Goal: Information Seeking & Learning: Learn about a topic

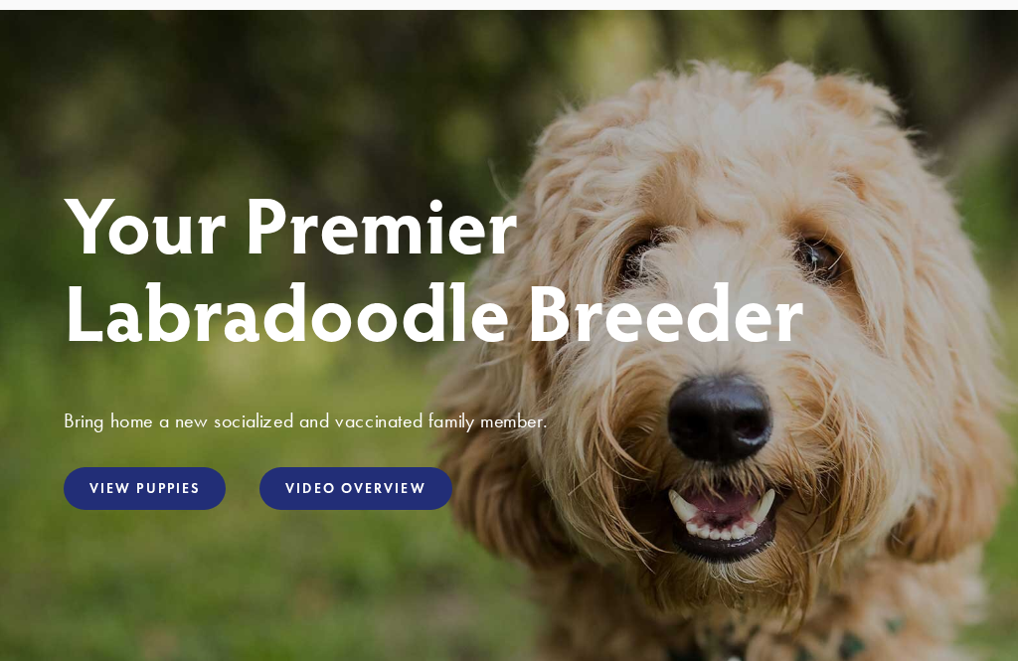
scroll to position [128, 0]
click at [136, 489] on link "View Puppies" at bounding box center [145, 488] width 162 height 43
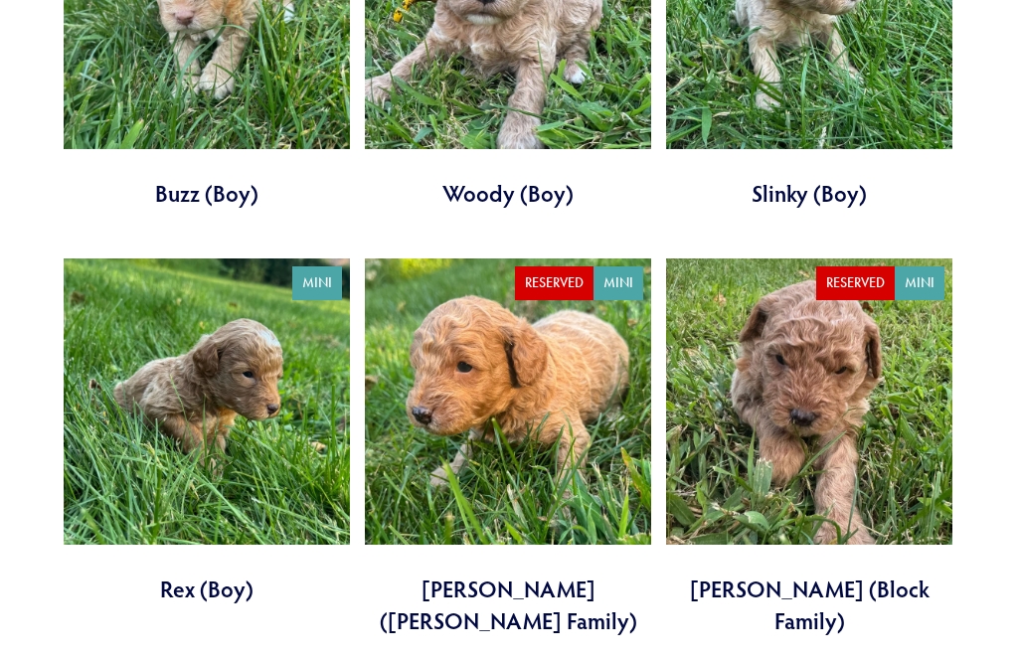
scroll to position [2917, 0]
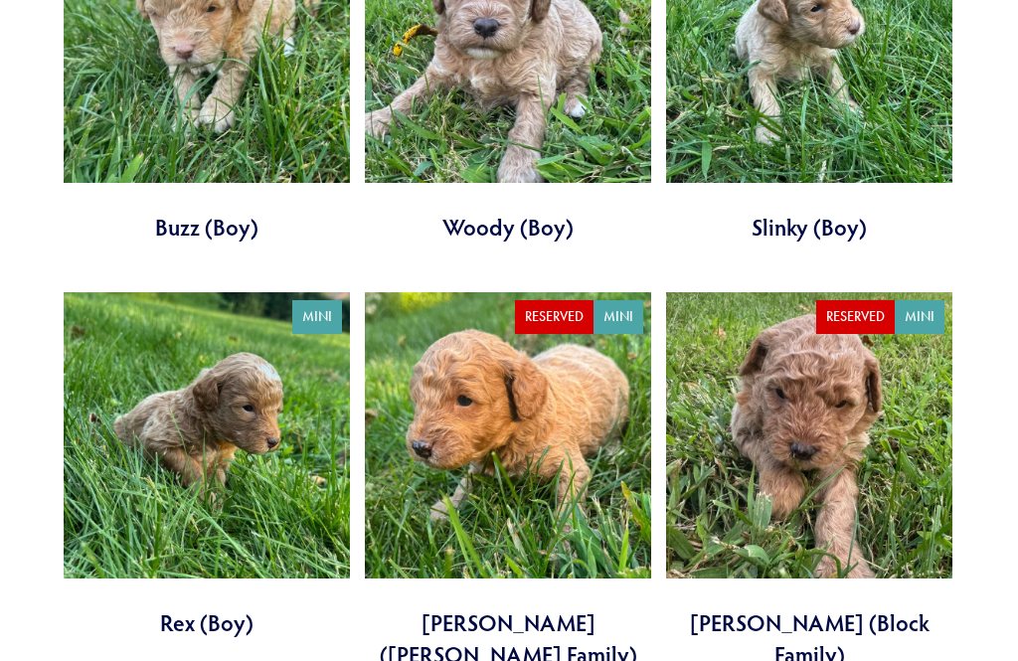
click at [519, 387] on link at bounding box center [508, 481] width 286 height 378
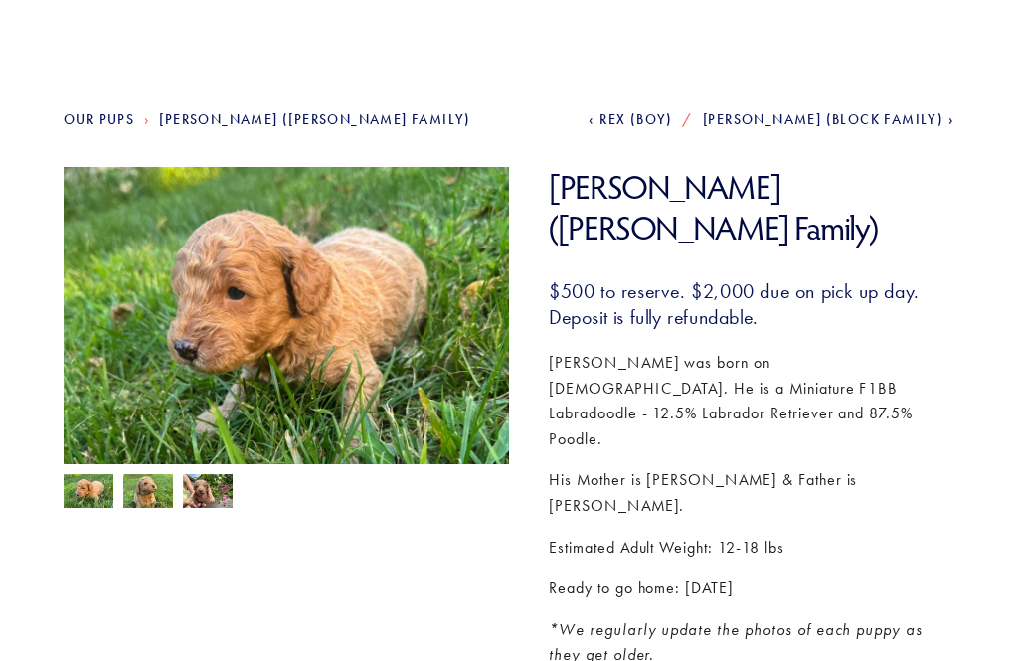
scroll to position [146, 0]
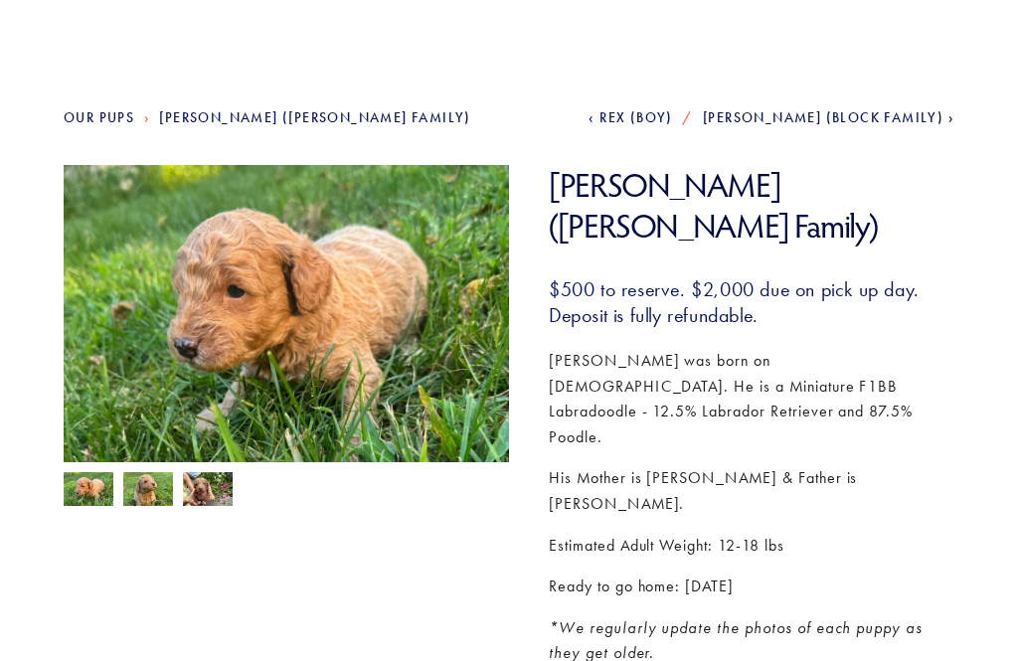
click at [167, 302] on img at bounding box center [286, 332] width 445 height 334
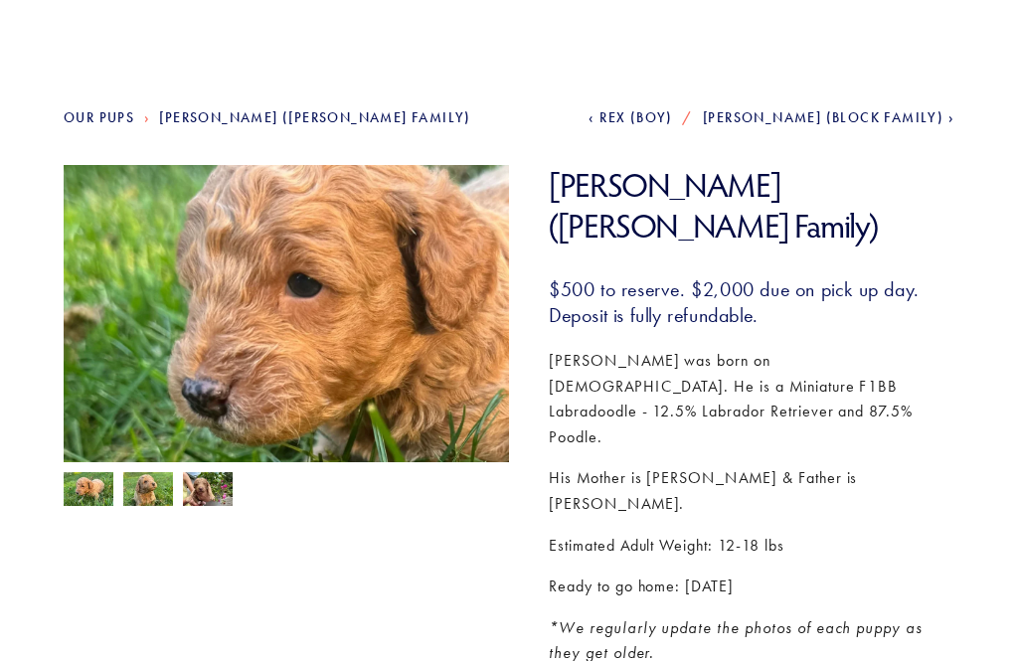
click at [117, 335] on img at bounding box center [286, 332] width 445 height 334
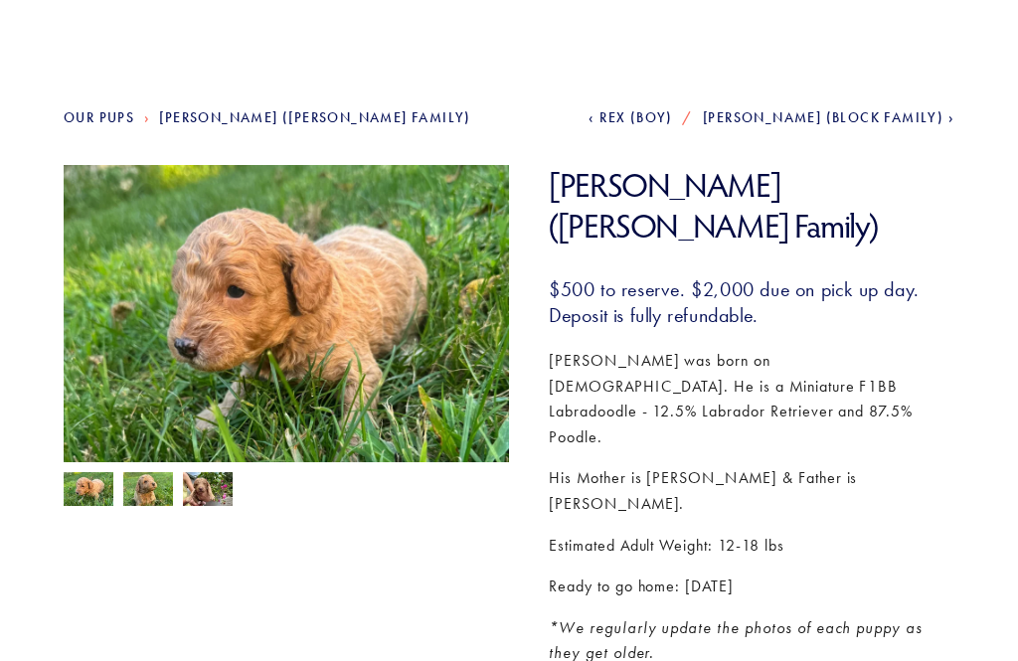
click at [100, 340] on img at bounding box center [286, 332] width 445 height 334
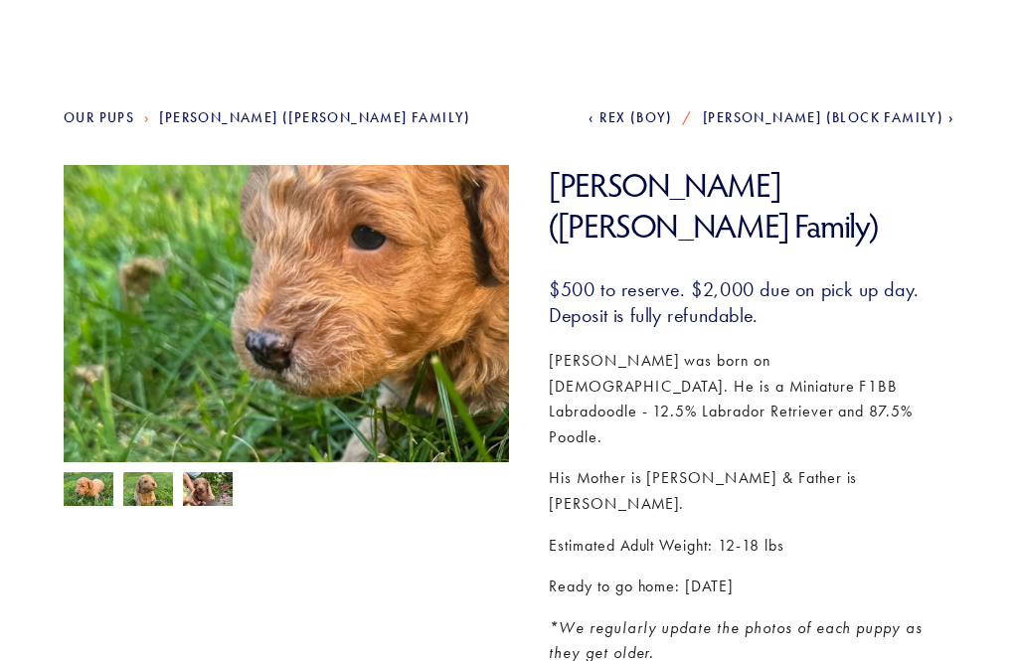
click at [103, 350] on img at bounding box center [286, 332] width 445 height 334
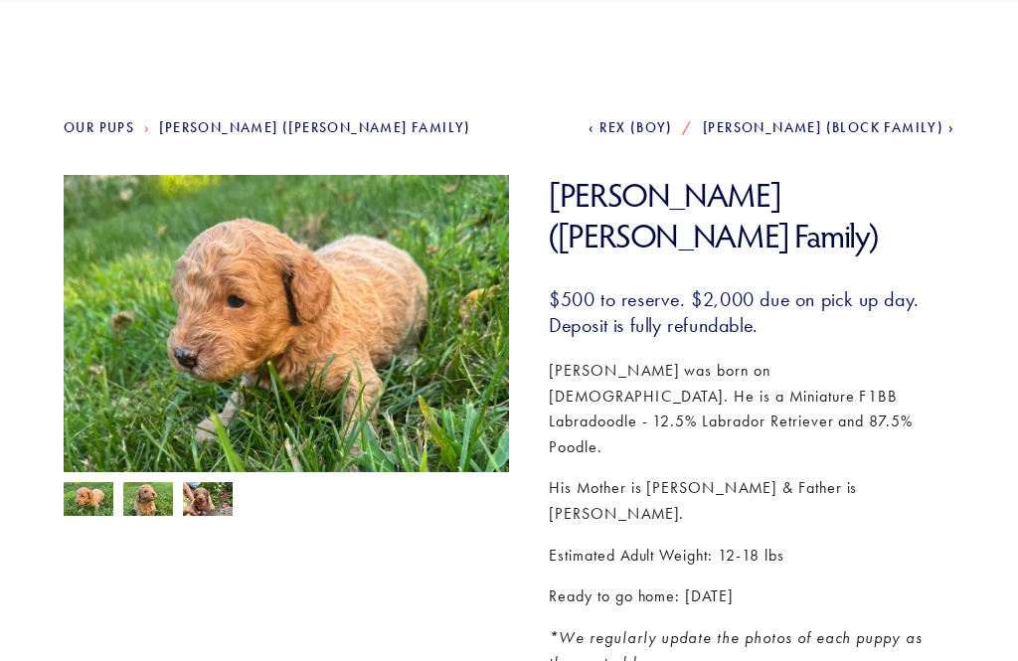
scroll to position [139, 0]
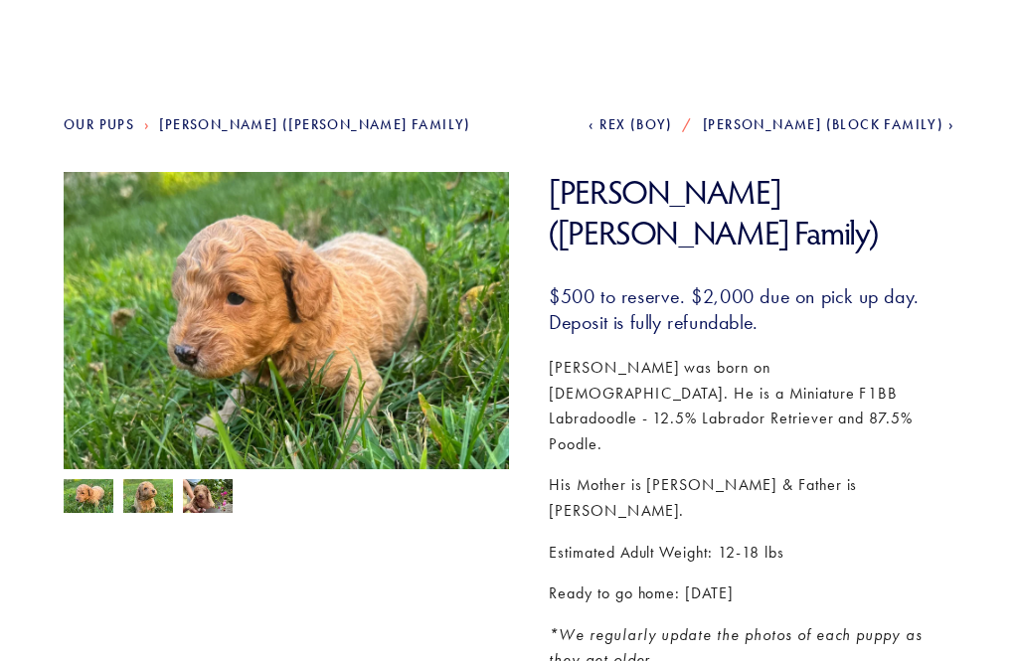
click at [202, 508] on img at bounding box center [208, 498] width 50 height 38
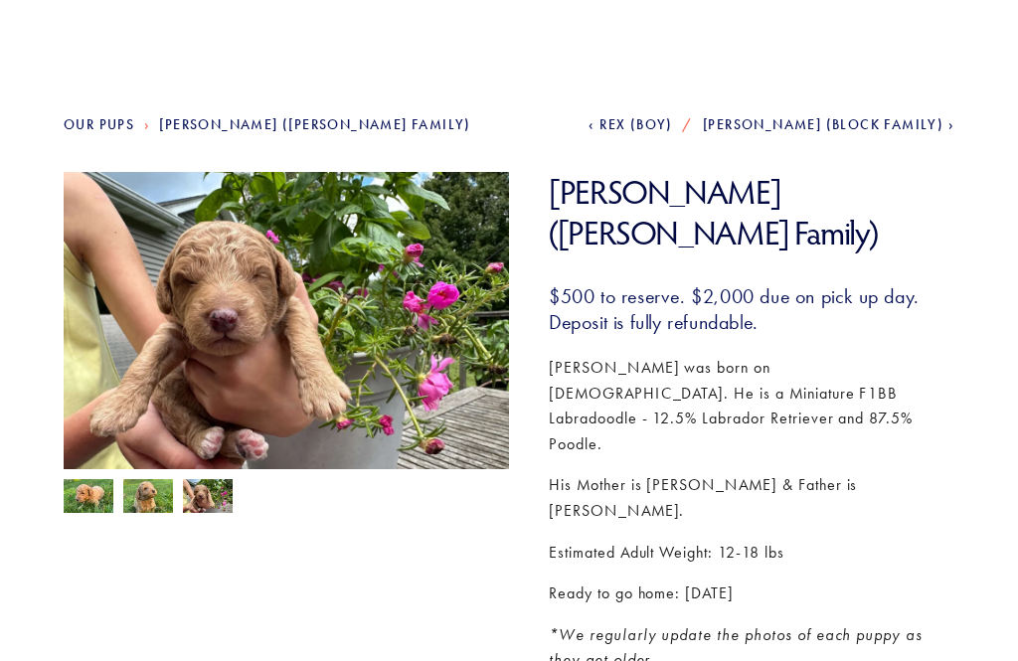
click at [136, 495] on img at bounding box center [148, 498] width 50 height 38
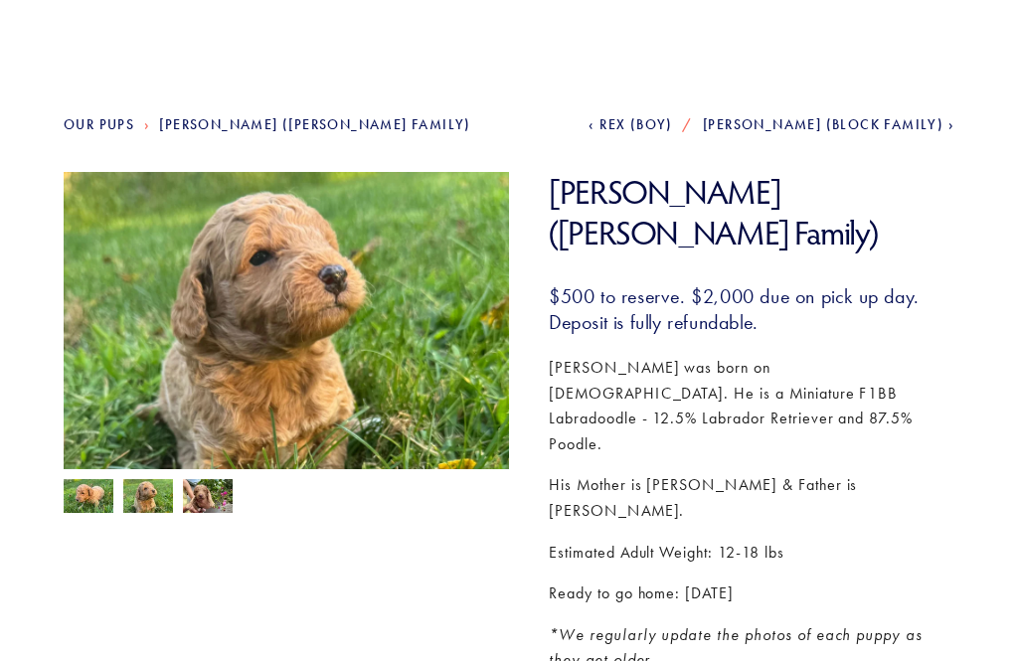
click at [84, 502] on img at bounding box center [89, 498] width 50 height 38
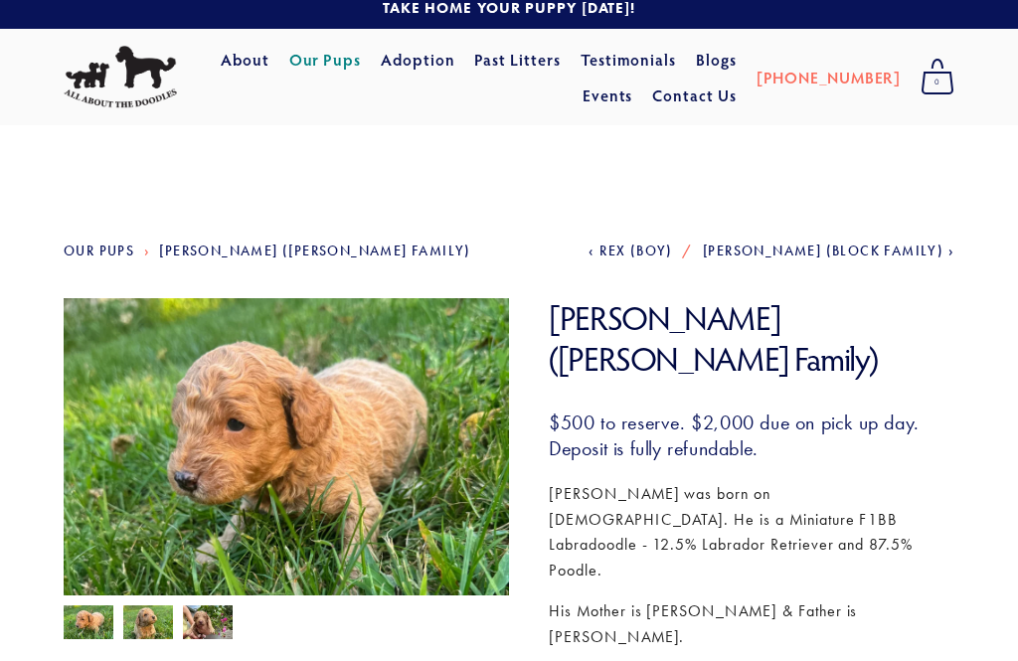
scroll to position [0, 0]
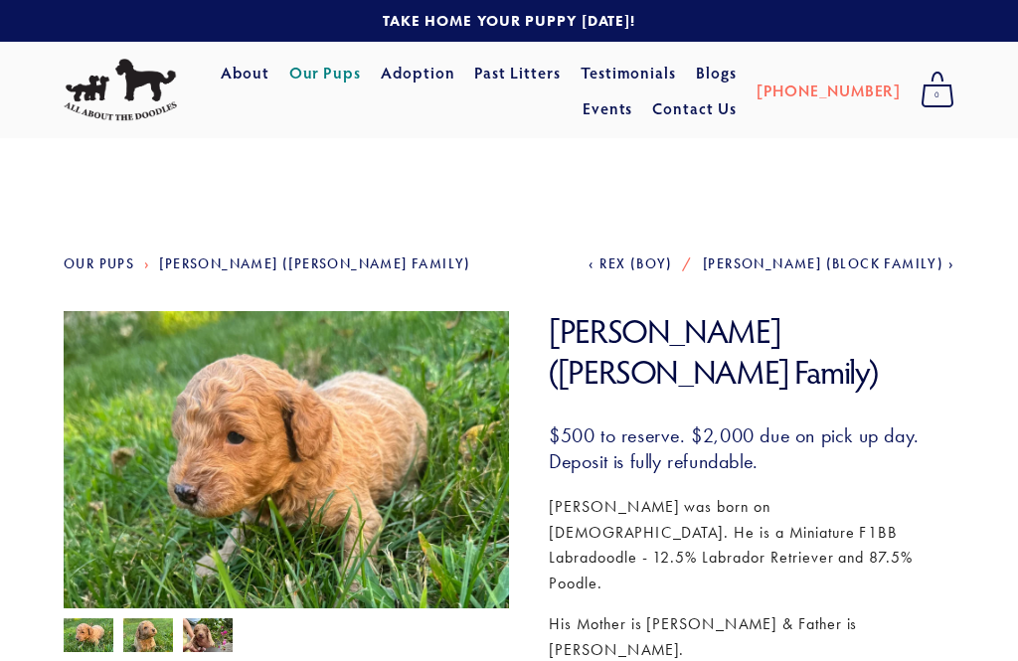
click at [240, 78] on link "About" at bounding box center [245, 73] width 49 height 36
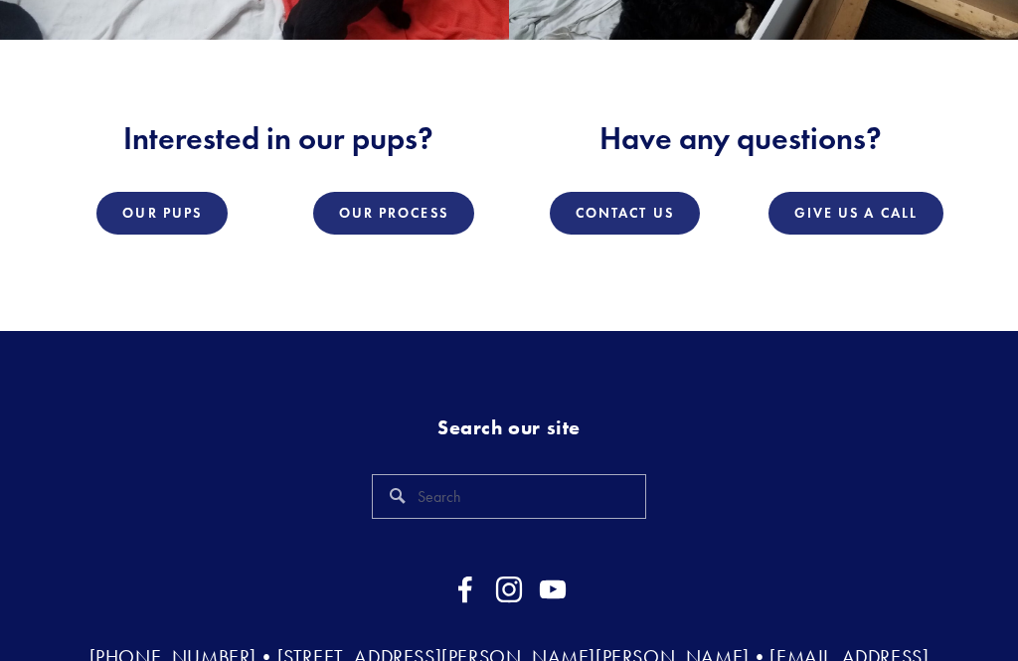
scroll to position [2426, 0]
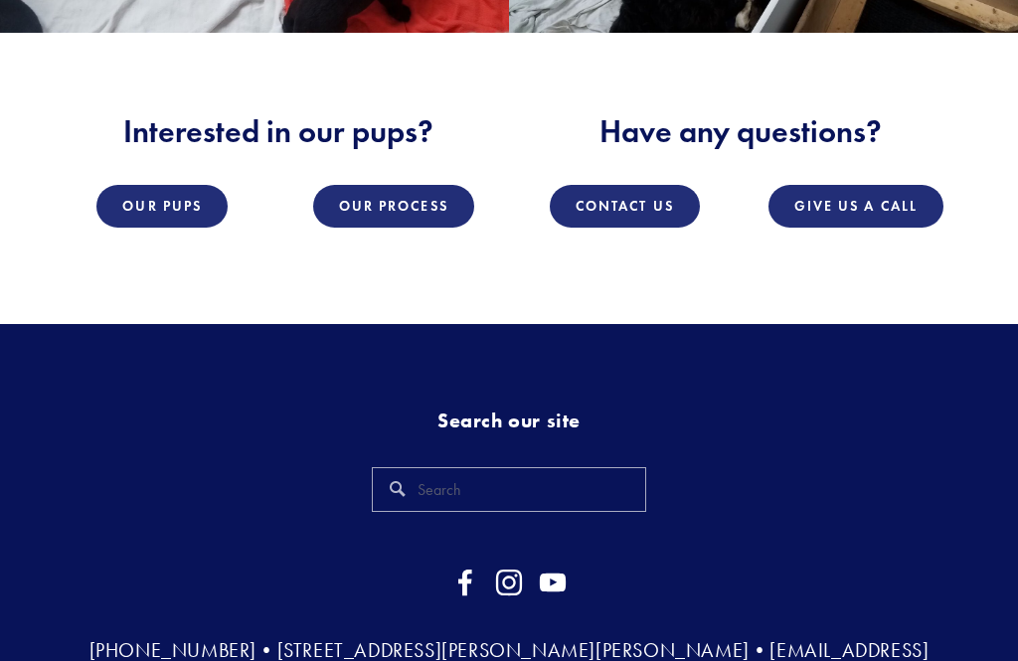
click at [641, 185] on link "Contact Us" at bounding box center [625, 206] width 150 height 43
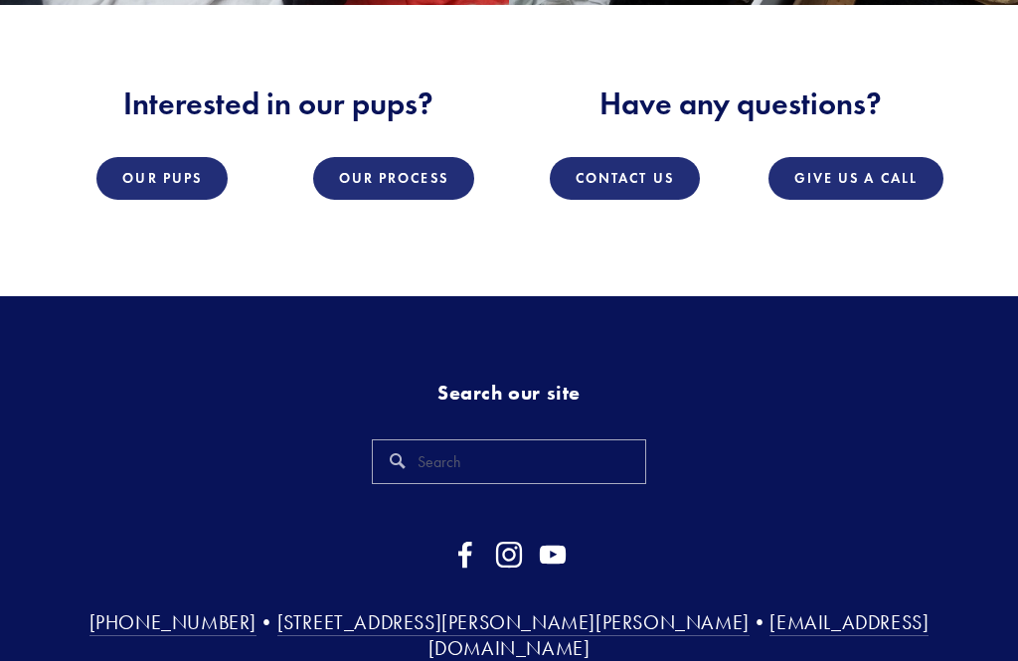
scroll to position [2462, 0]
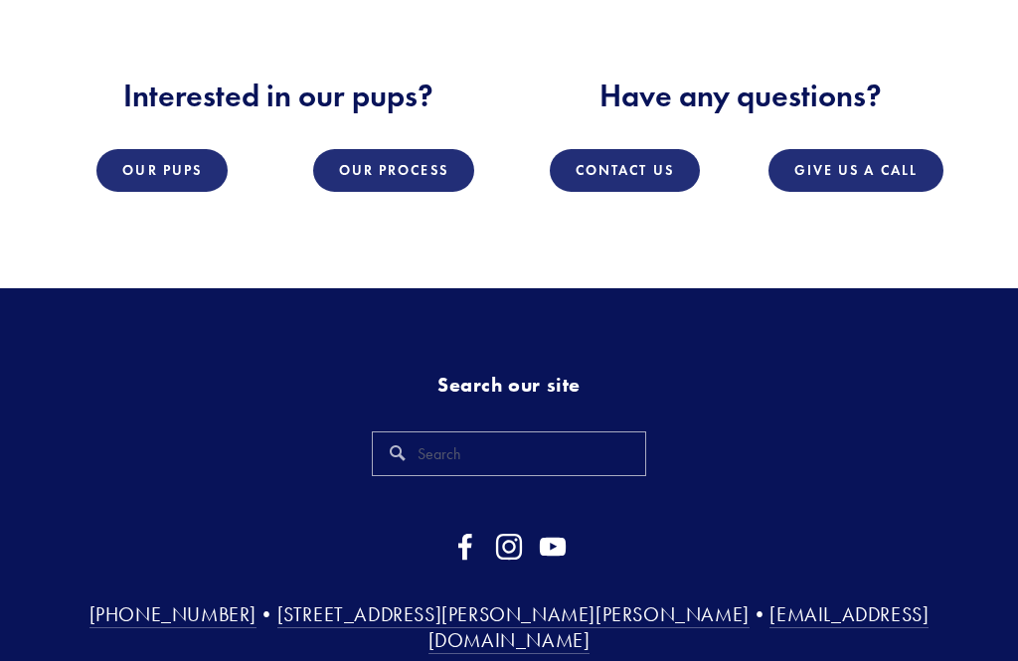
click at [399, 151] on link "Our Process" at bounding box center [393, 170] width 161 height 43
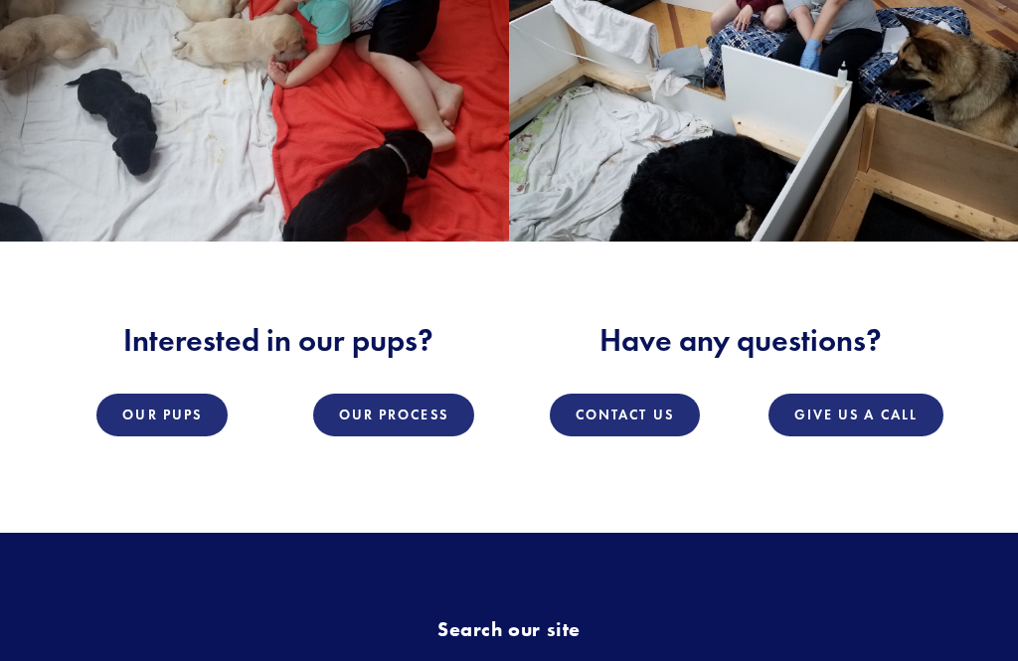
scroll to position [2196, 0]
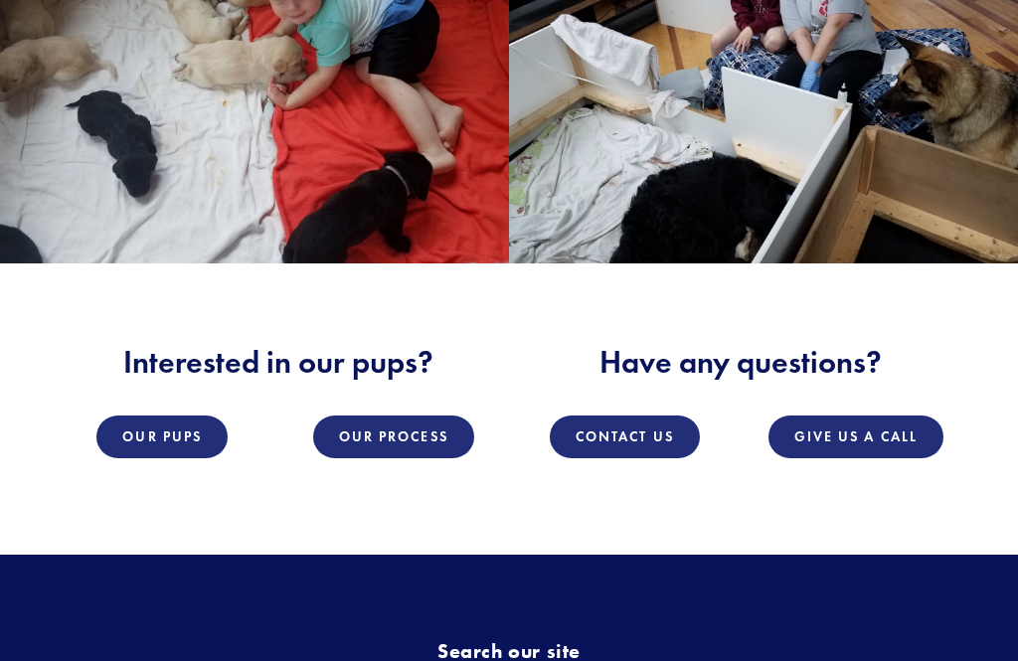
click at [154, 416] on link "Our Pups" at bounding box center [161, 437] width 131 height 43
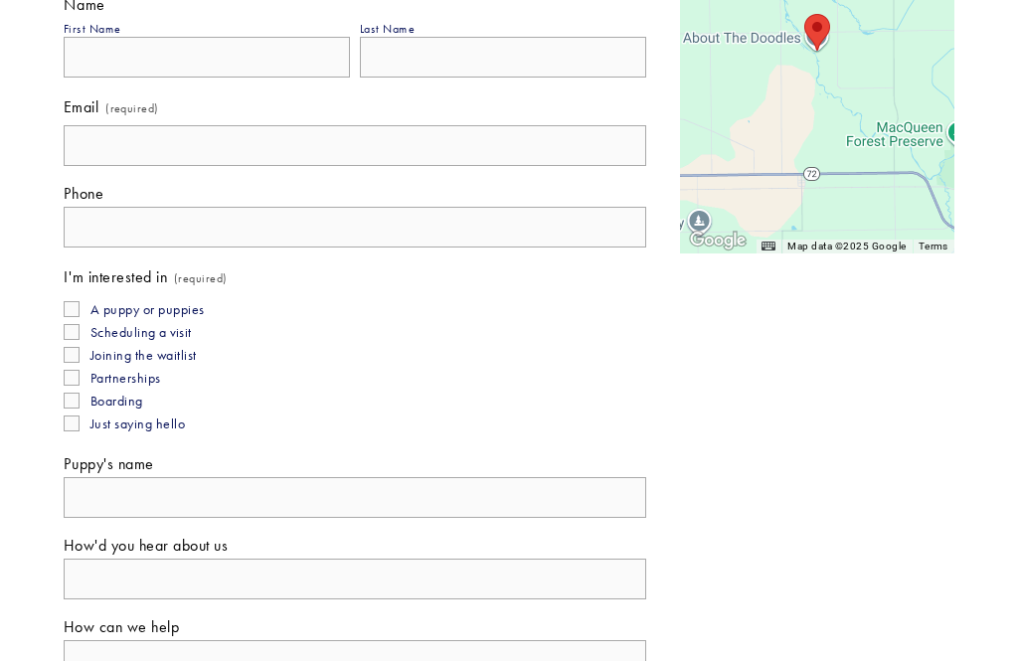
scroll to position [496, 0]
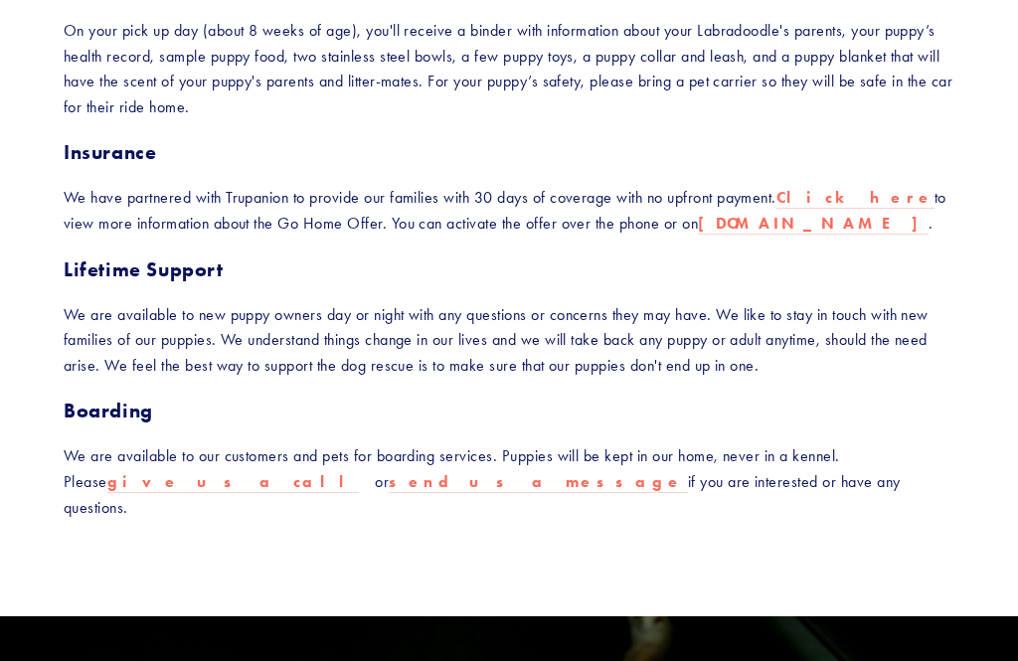
scroll to position [911, 0]
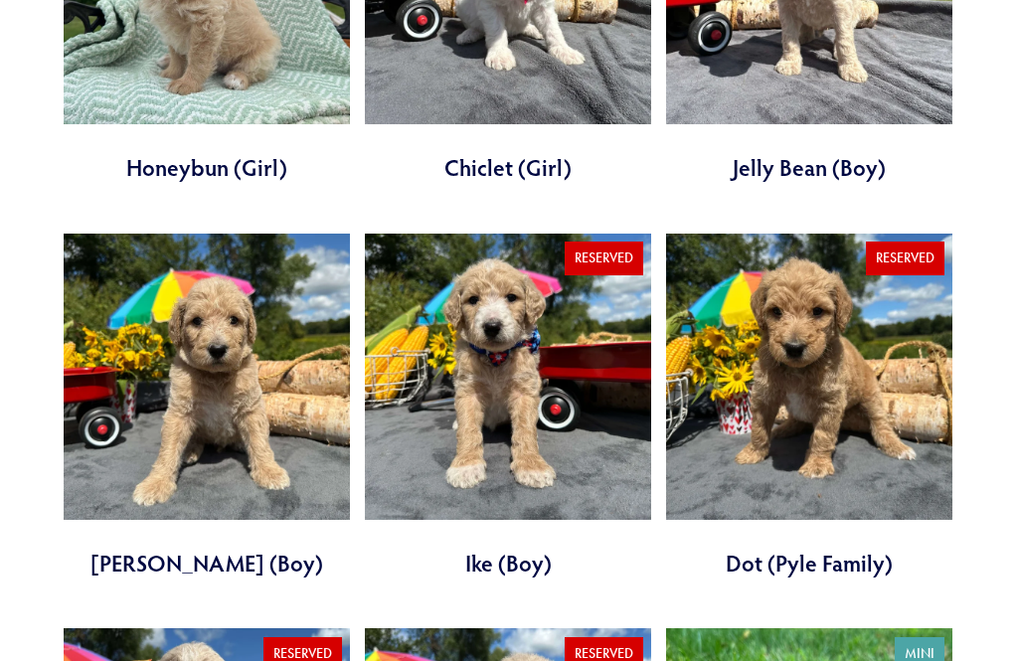
scroll to position [1790, 0]
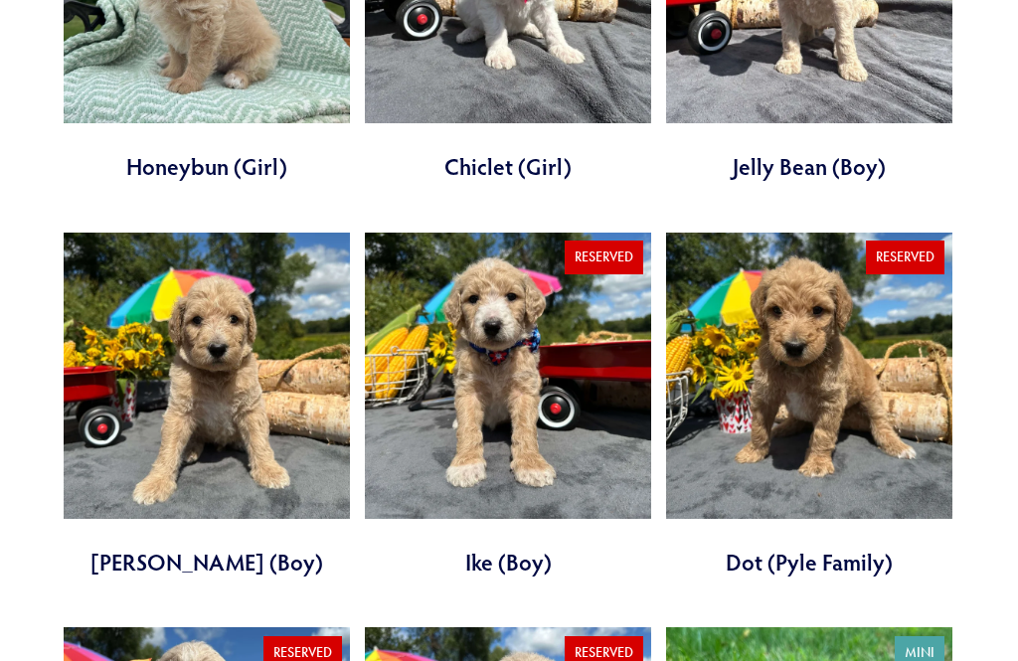
click at [526, 372] on link at bounding box center [508, 407] width 286 height 346
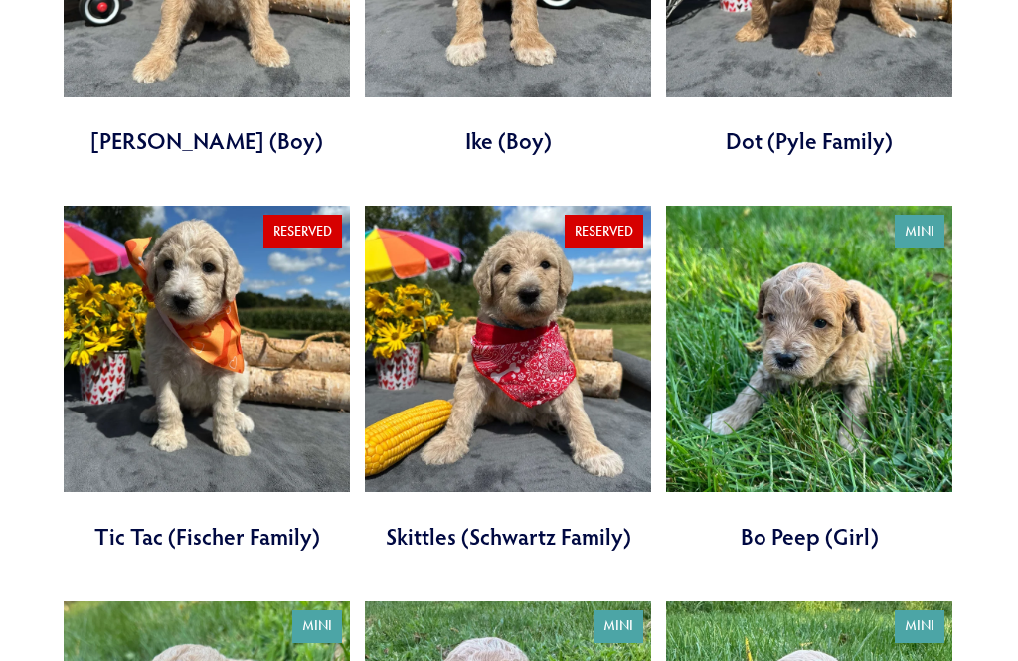
scroll to position [2213, 0]
click at [553, 355] on link at bounding box center [508, 379] width 286 height 346
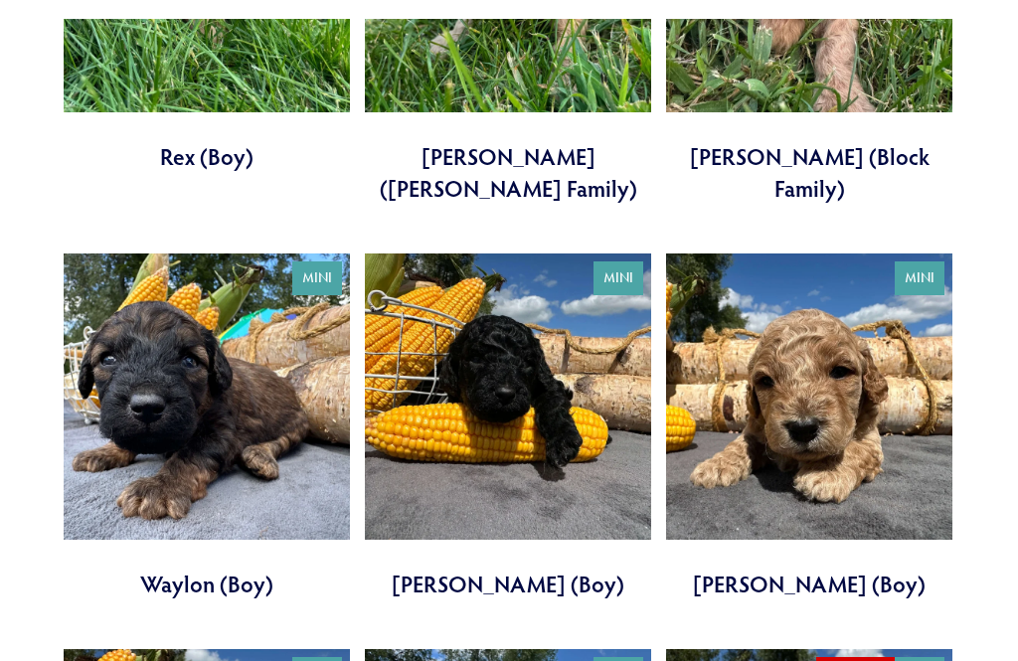
scroll to position [3382, 0]
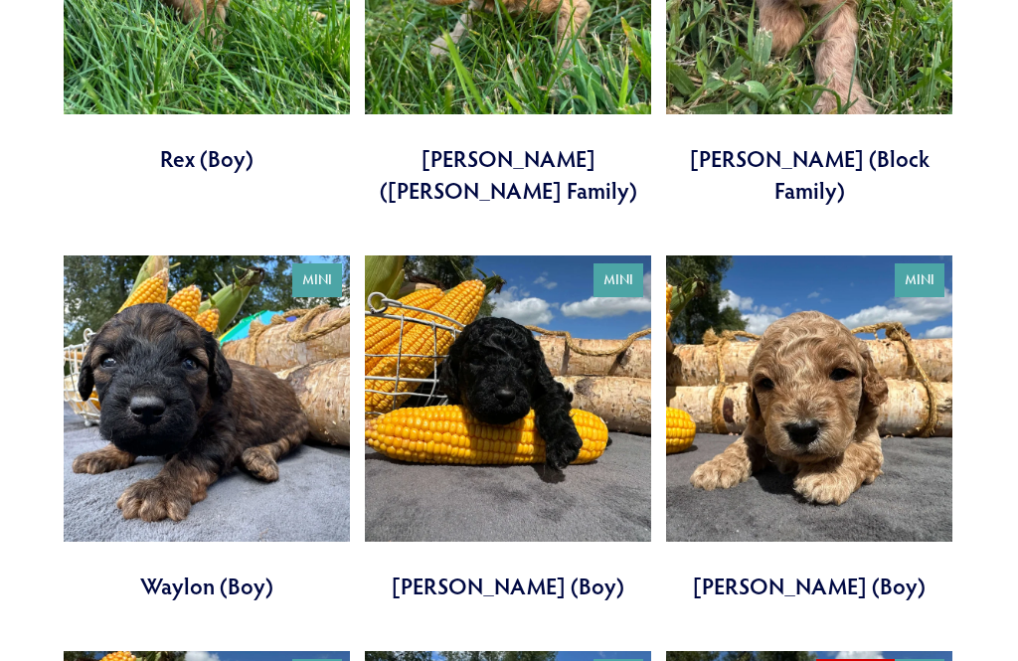
click at [894, 448] on link at bounding box center [809, 428] width 286 height 346
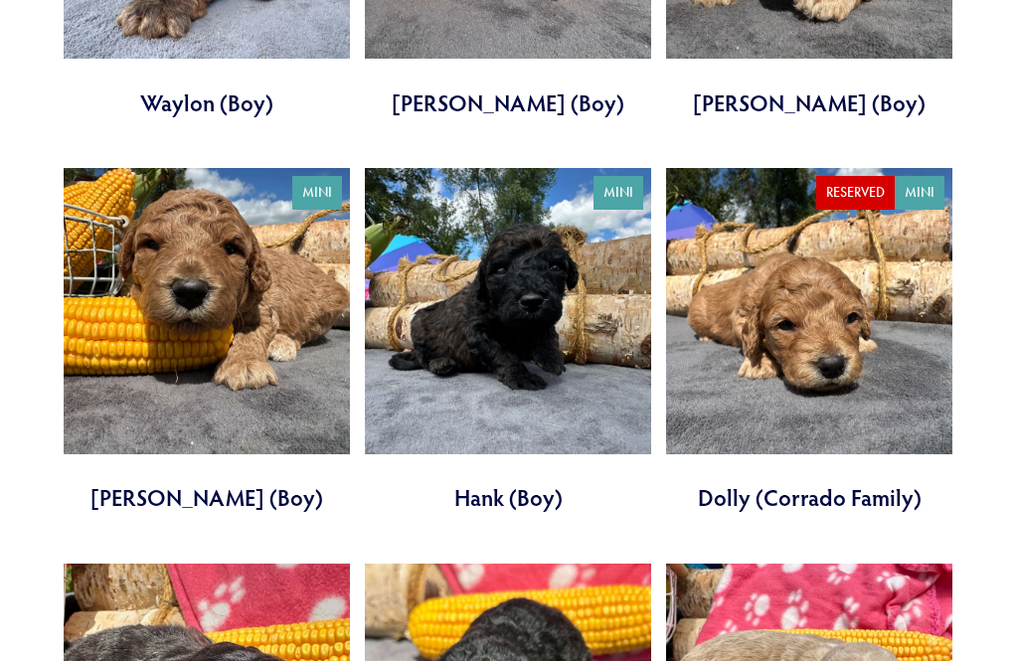
scroll to position [3865, 0]
click at [186, 254] on link at bounding box center [207, 341] width 286 height 346
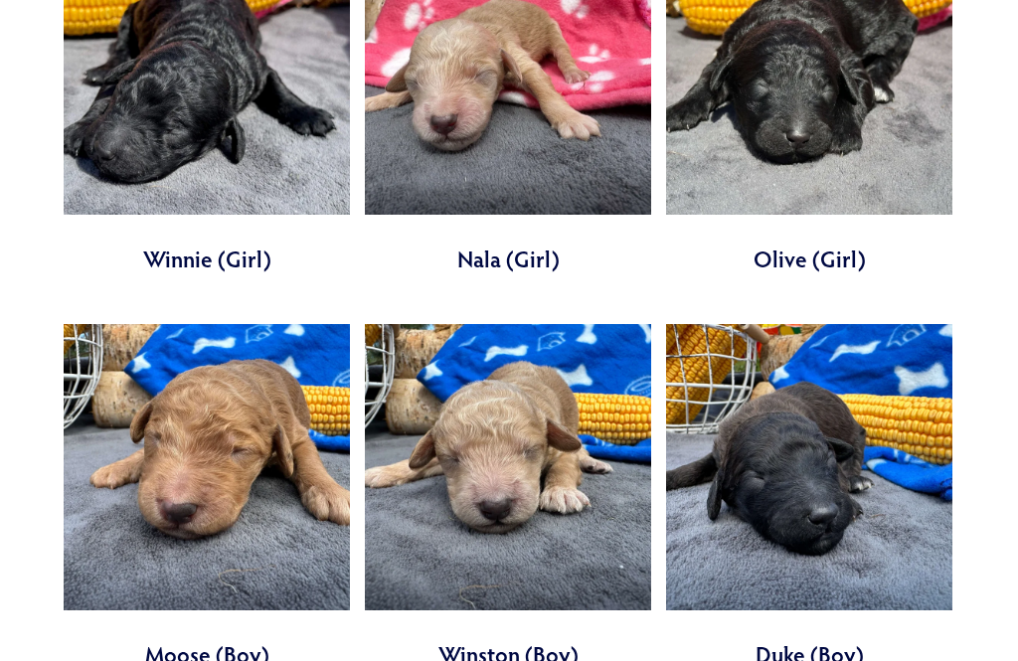
scroll to position [4894, 0]
click at [245, 443] on link at bounding box center [207, 498] width 286 height 346
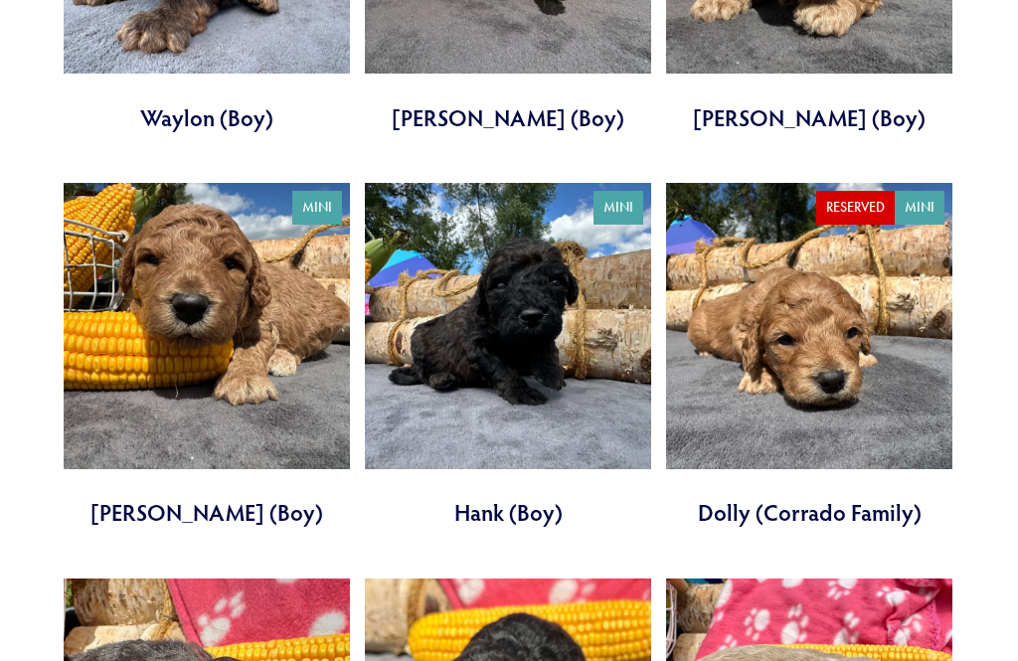
scroll to position [3849, 0]
click at [182, 237] on link at bounding box center [207, 357] width 286 height 346
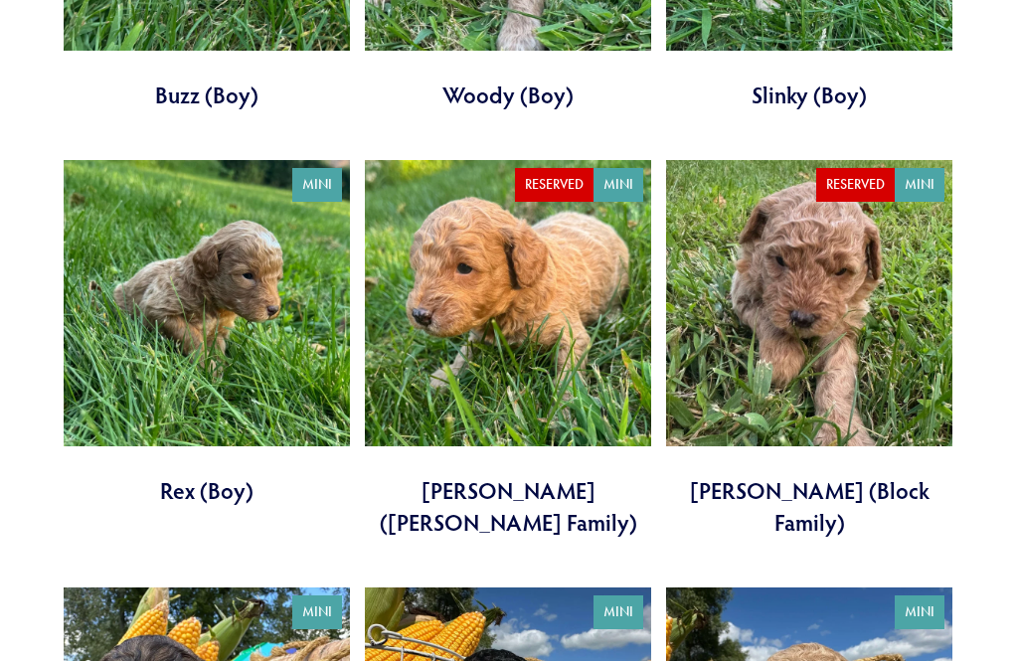
scroll to position [3037, 0]
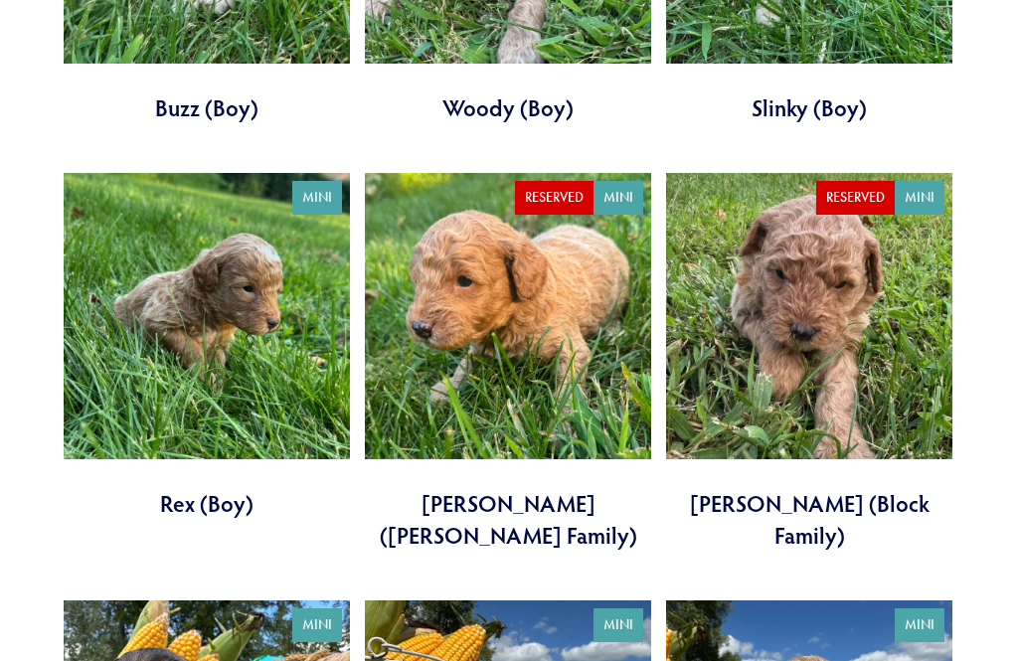
click at [543, 292] on link at bounding box center [508, 362] width 286 height 378
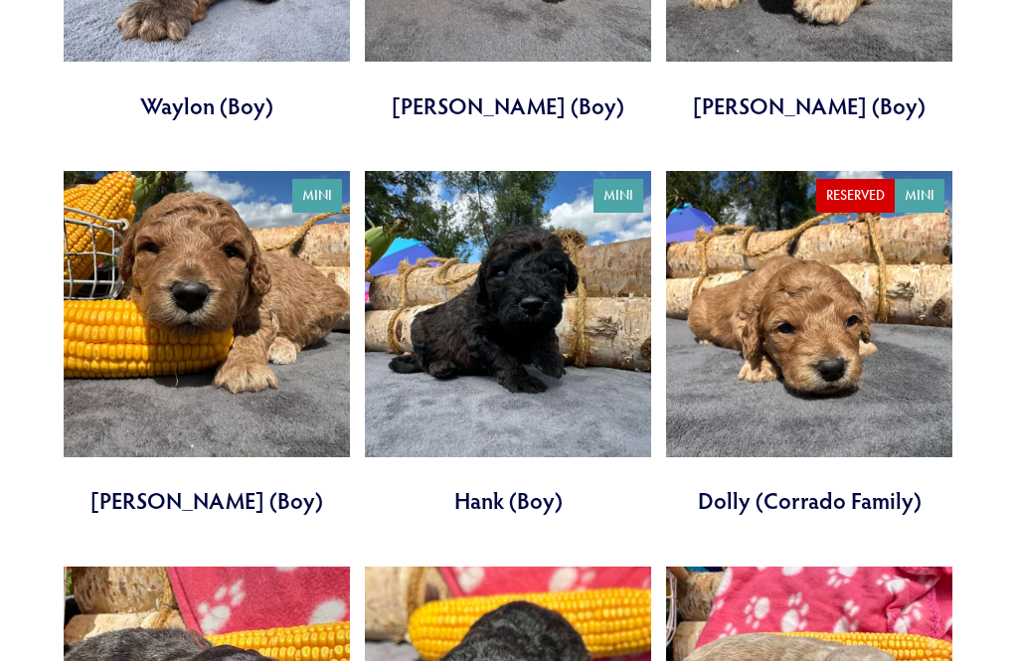
scroll to position [3863, 0]
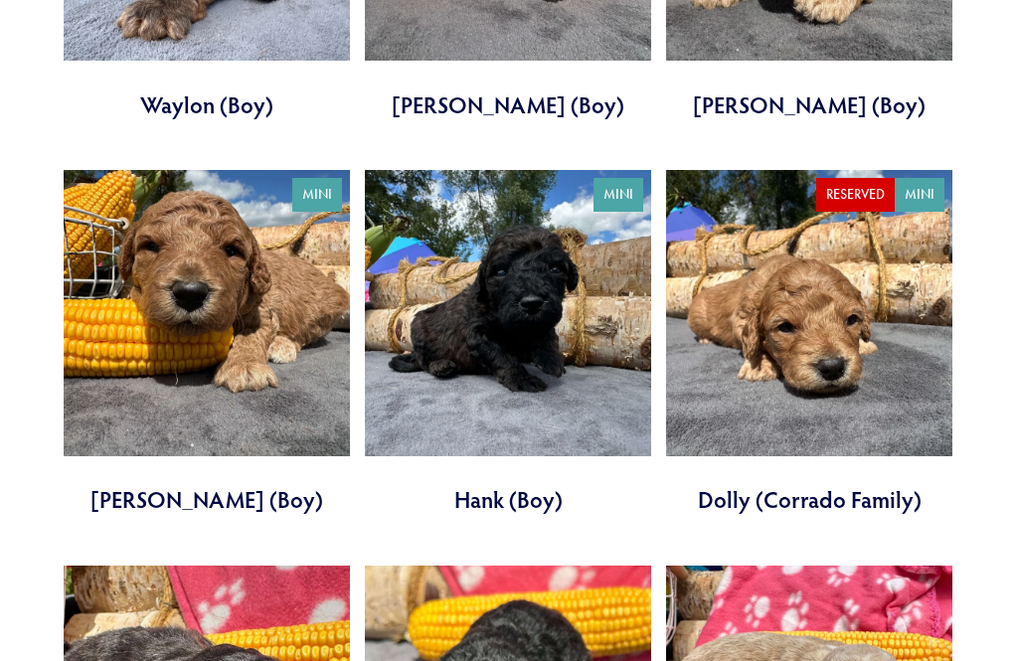
click at [228, 266] on link at bounding box center [207, 343] width 286 height 346
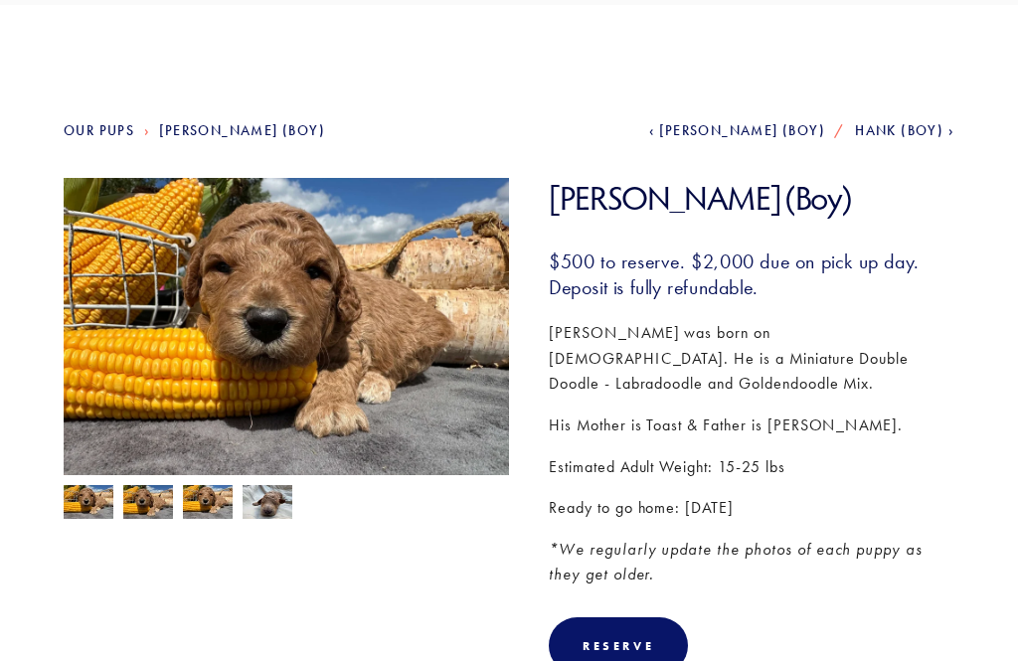
scroll to position [133, 0]
click at [156, 514] on img at bounding box center [148, 504] width 50 height 38
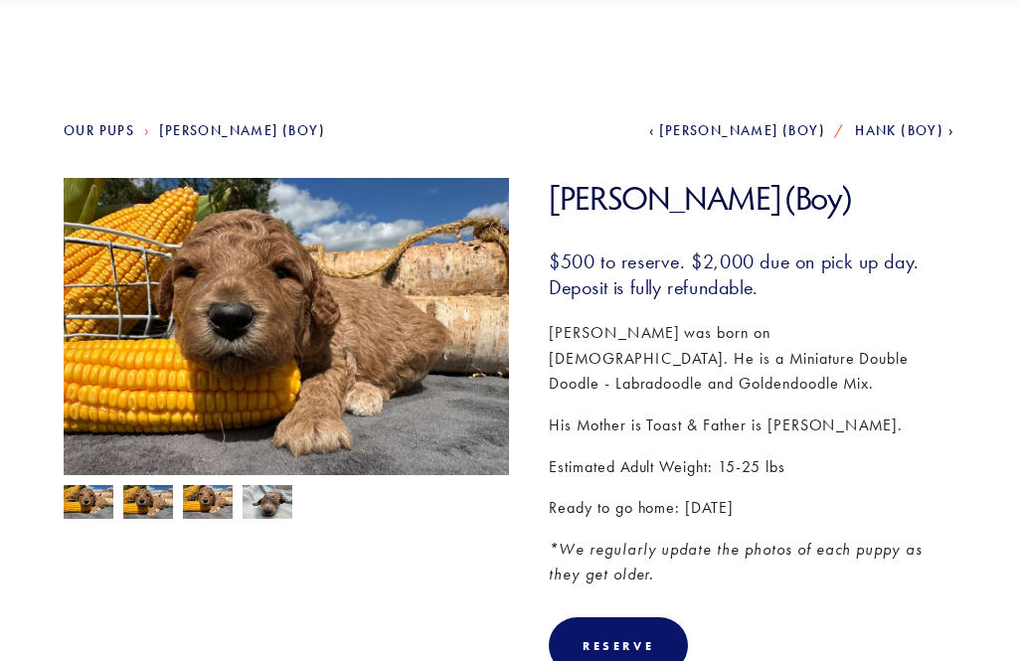
click at [214, 505] on img at bounding box center [208, 504] width 50 height 38
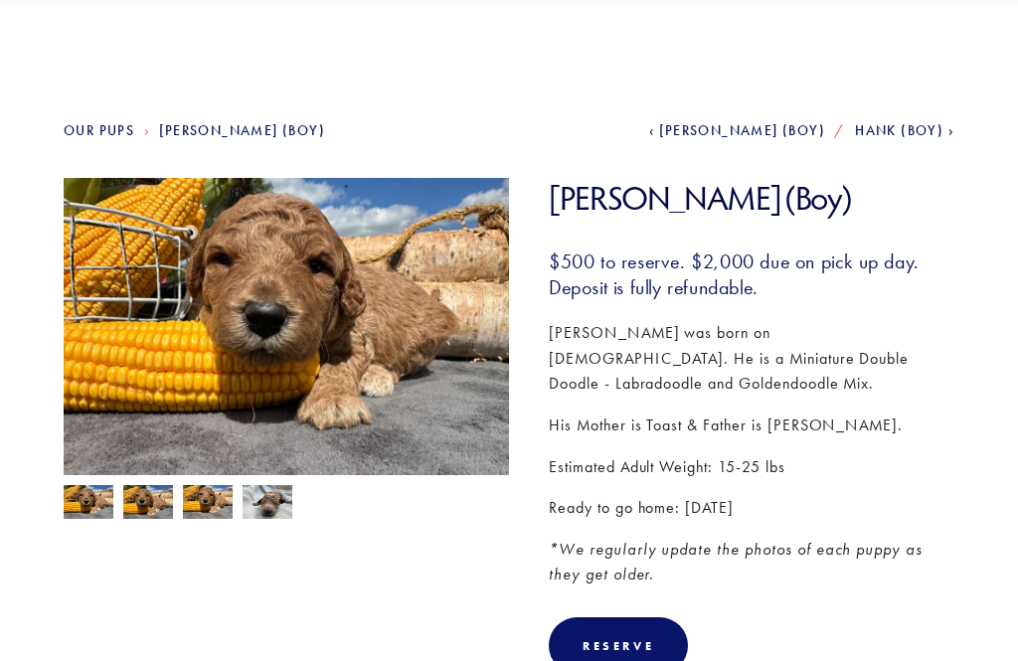
click at [271, 510] on img at bounding box center [268, 502] width 50 height 38
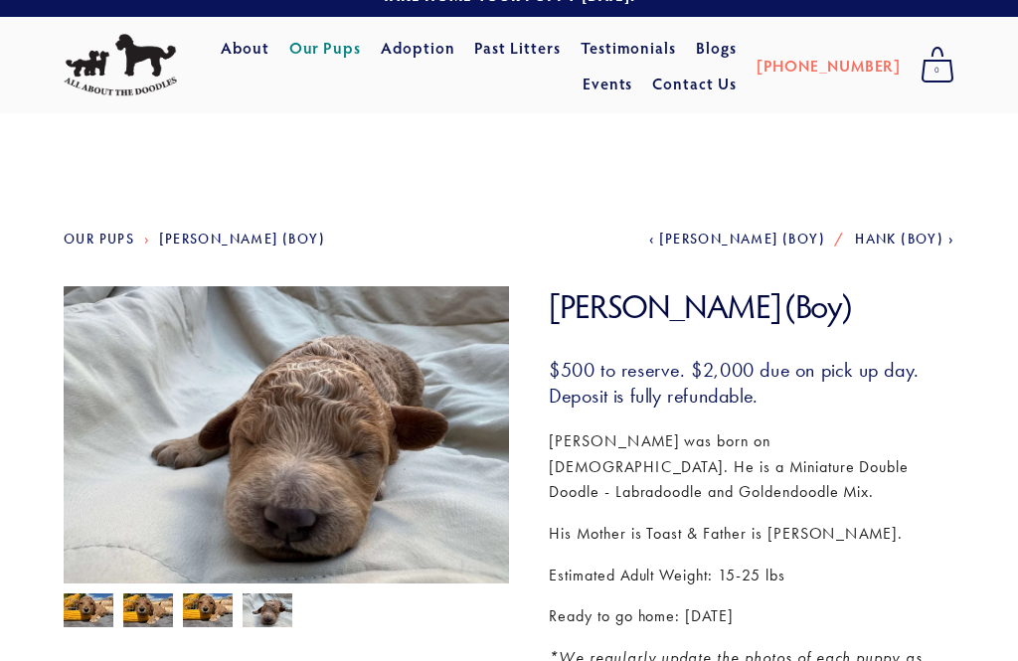
scroll to position [0, 0]
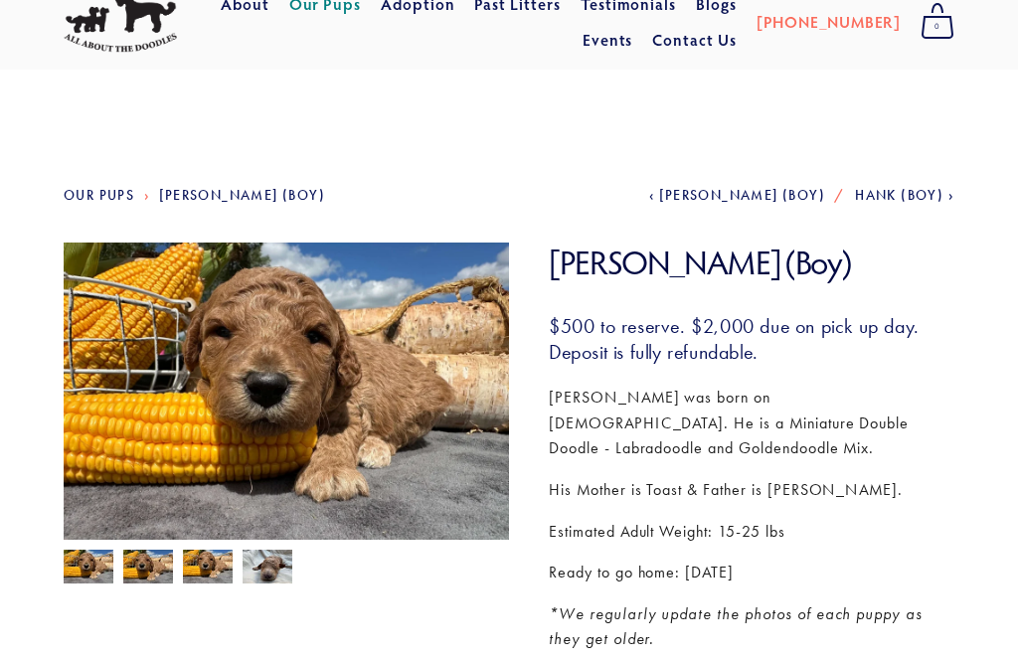
scroll to position [63, 0]
